Goal: Find contact information: Find contact information

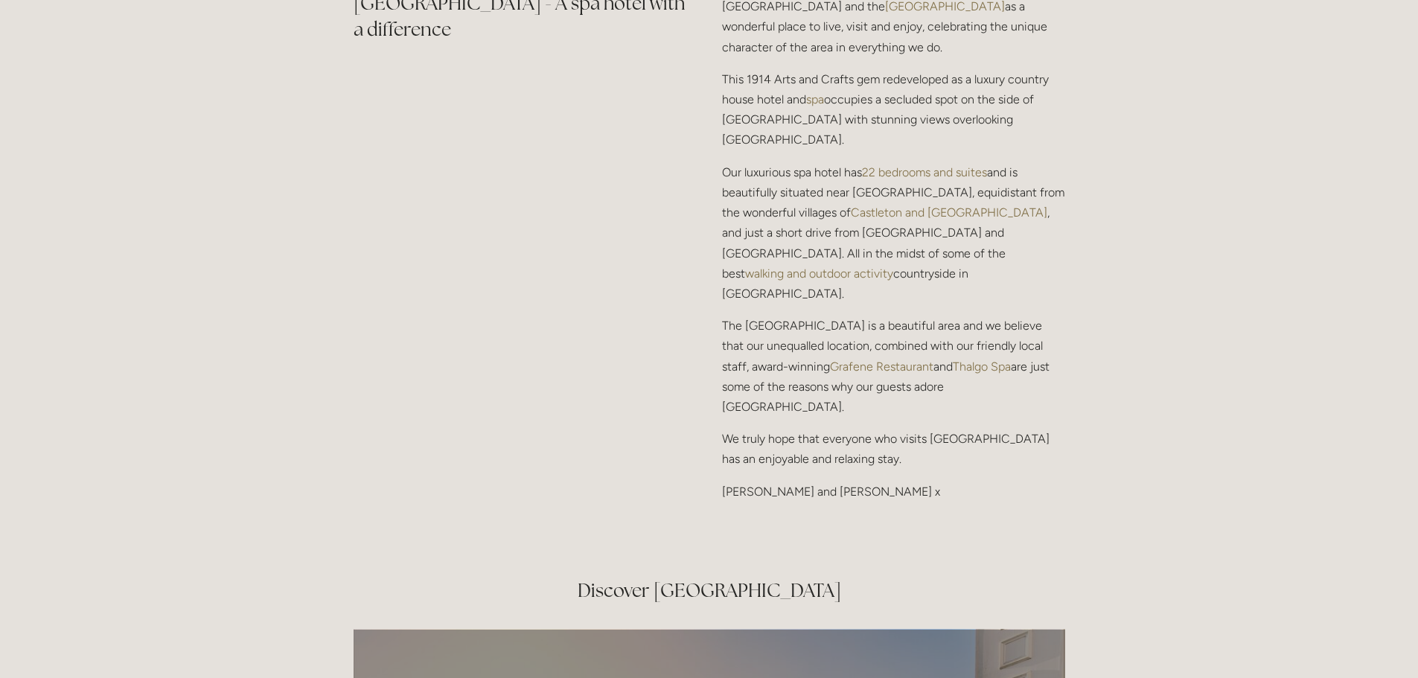
scroll to position [1996, 0]
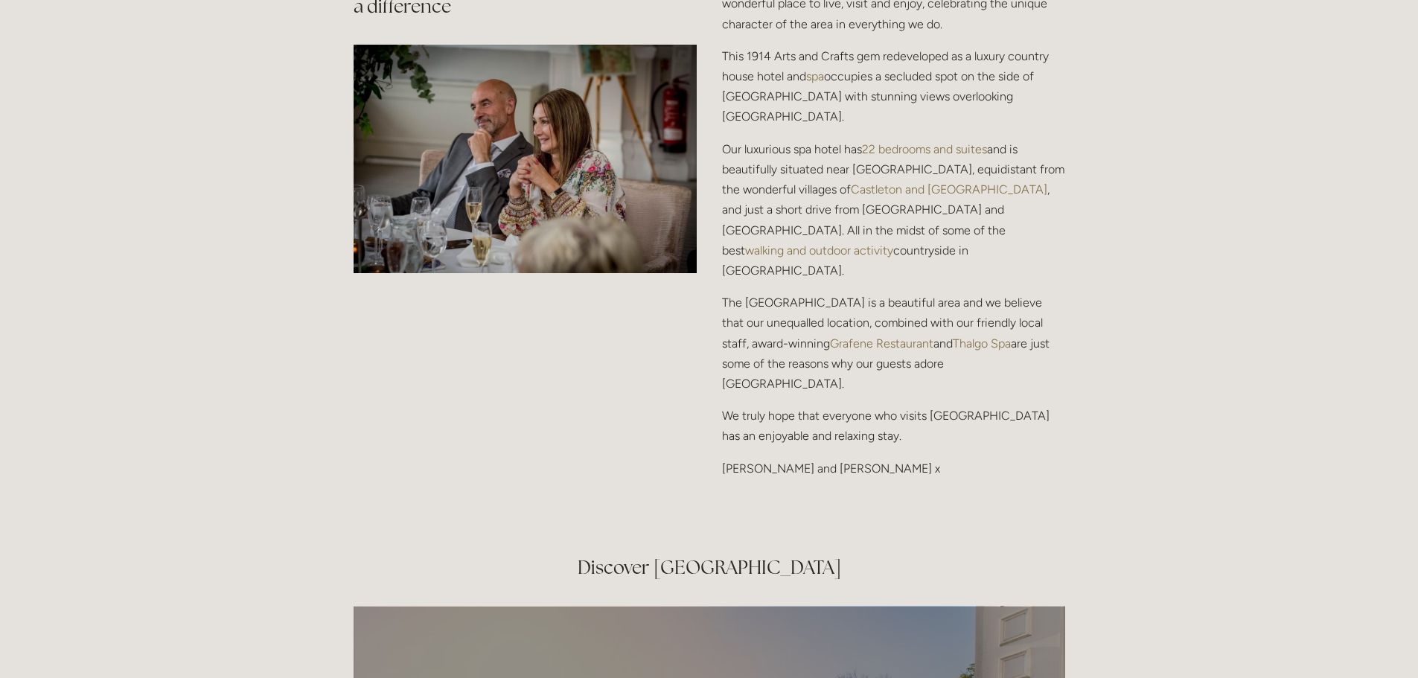
drag, startPoint x: 1427, startPoint y: 54, endPoint x: 1398, endPoint y: 309, distance: 256.2
click at [1398, 309] on html "Rooms Rooms Your Stay Book a stay Offers Spa Spa About" at bounding box center [709, 599] width 1418 height 5190
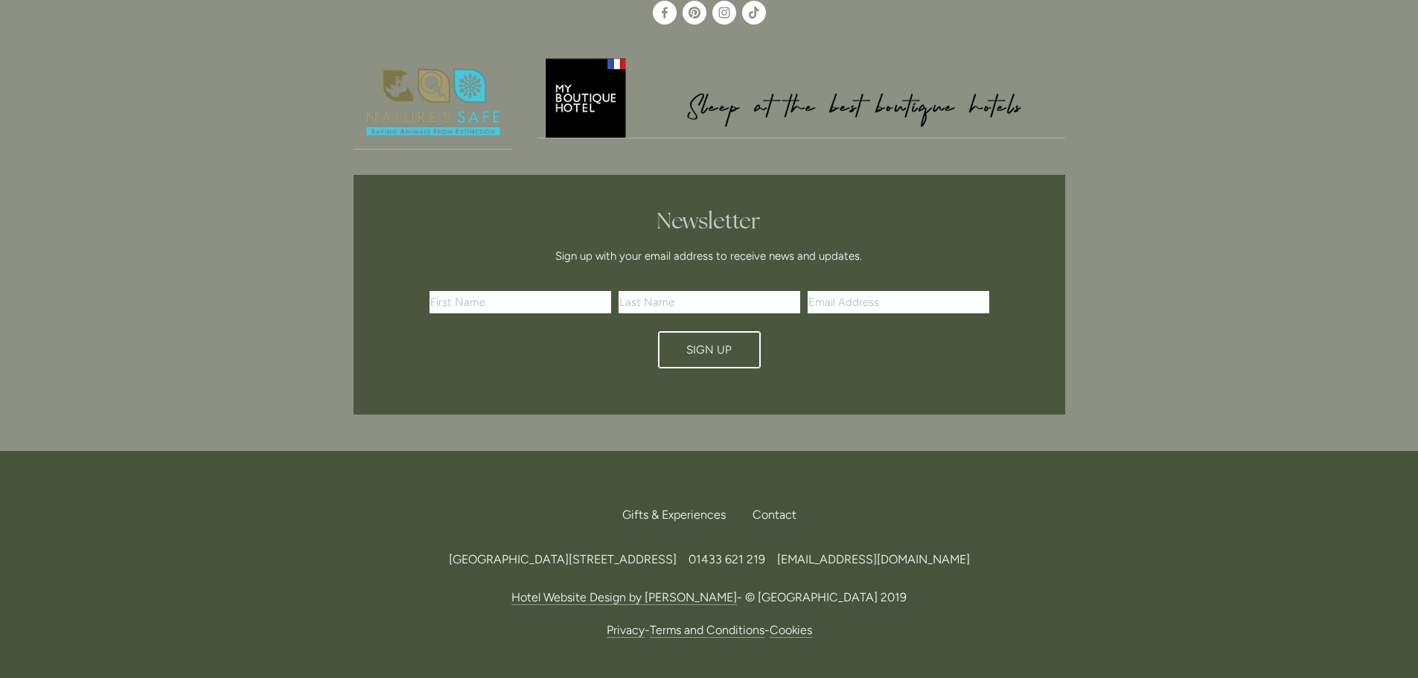
scroll to position [4426, 0]
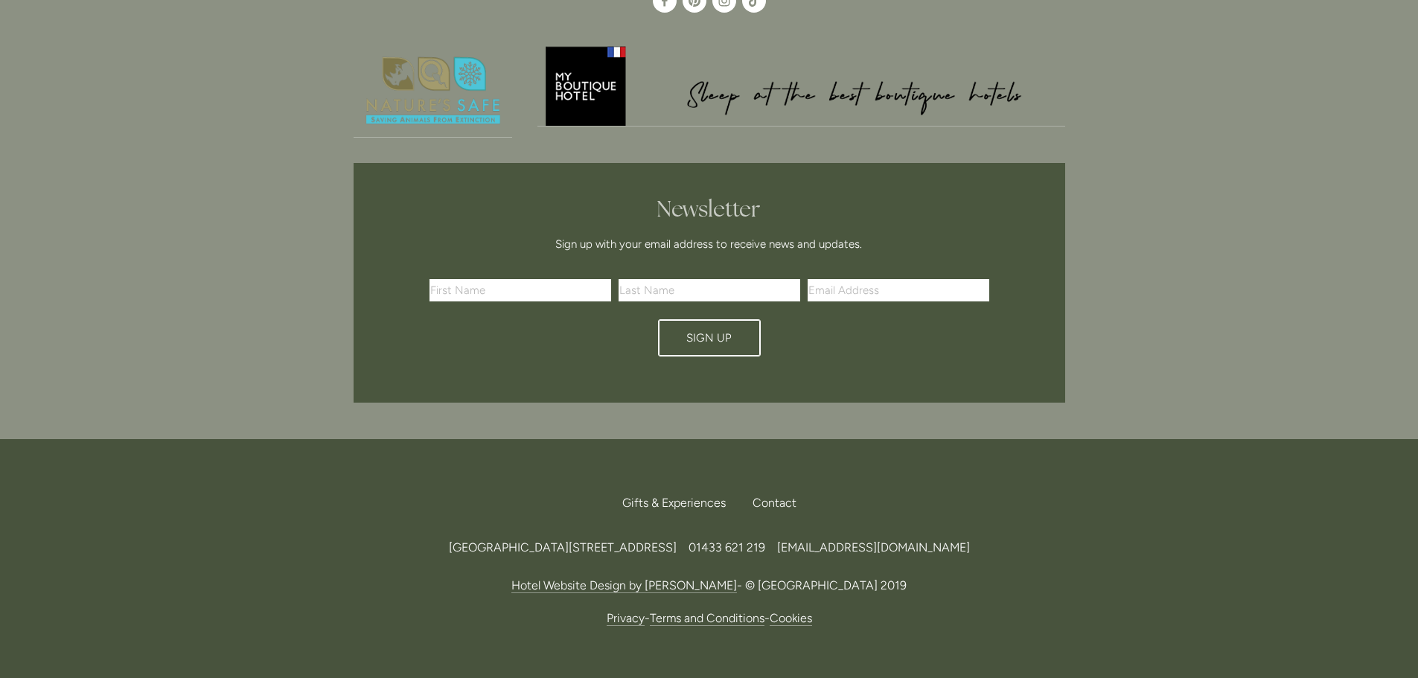
click at [692, 611] on link "Terms and Conditions" at bounding box center [707, 618] width 115 height 15
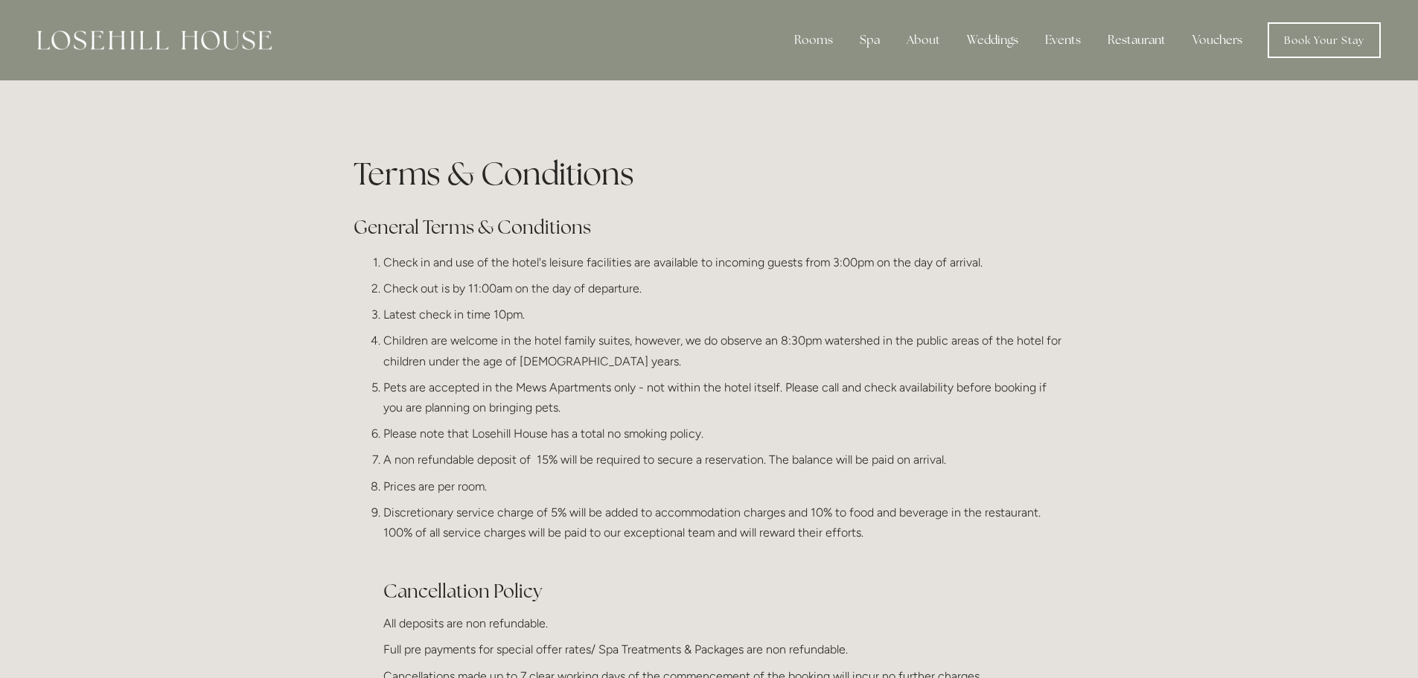
click at [613, 229] on h2 "General Terms & Conditions" at bounding box center [710, 227] width 712 height 26
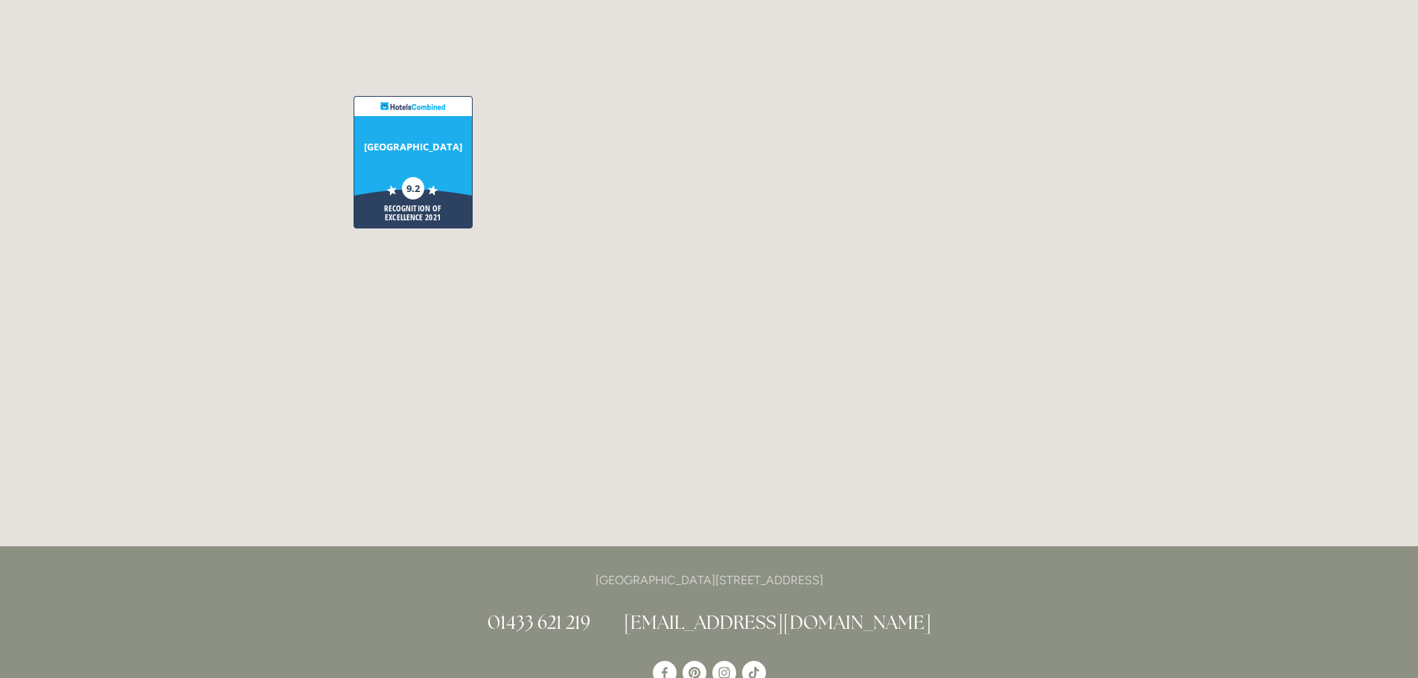
scroll to position [3759, 0]
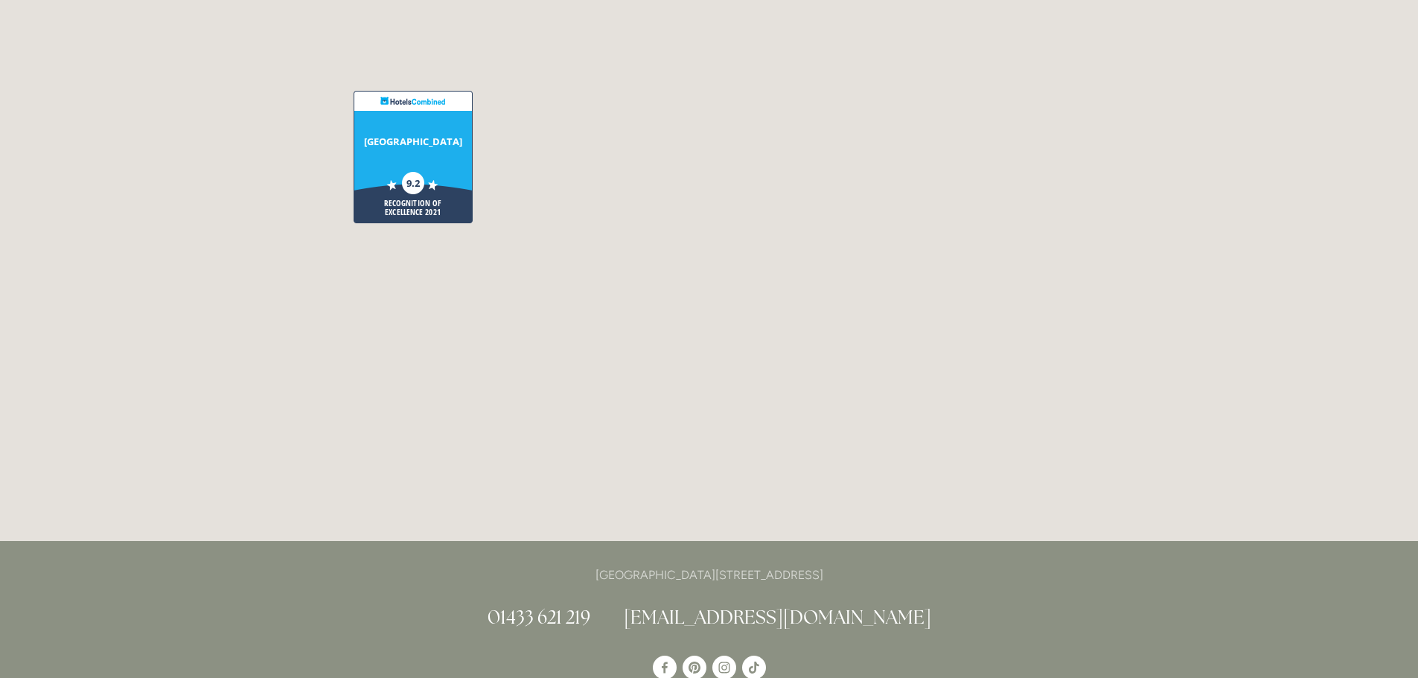
click at [847, 605] on link "[EMAIL_ADDRESS][DOMAIN_NAME]" at bounding box center [778, 617] width 308 height 24
drag, startPoint x: 893, startPoint y: 535, endPoint x: 670, endPoint y: 533, distance: 222.6
click at [670, 605] on h2 "01433 621 219 info@losehillhouse.co.uk" at bounding box center [710, 618] width 712 height 26
copy h2 "[EMAIL_ADDRESS][DOMAIN_NAME]"
